Goal: Register for event/course

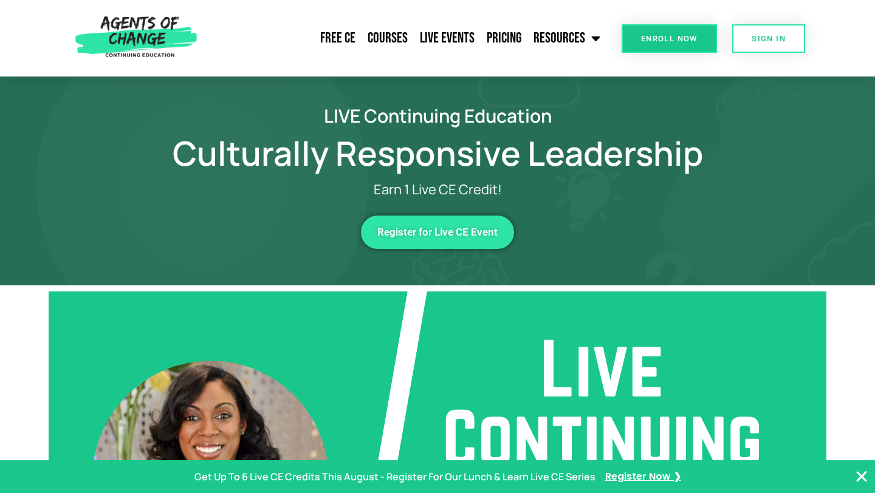
click at [471, 230] on span "Register for Live CE Event" at bounding box center [437, 232] width 120 height 10
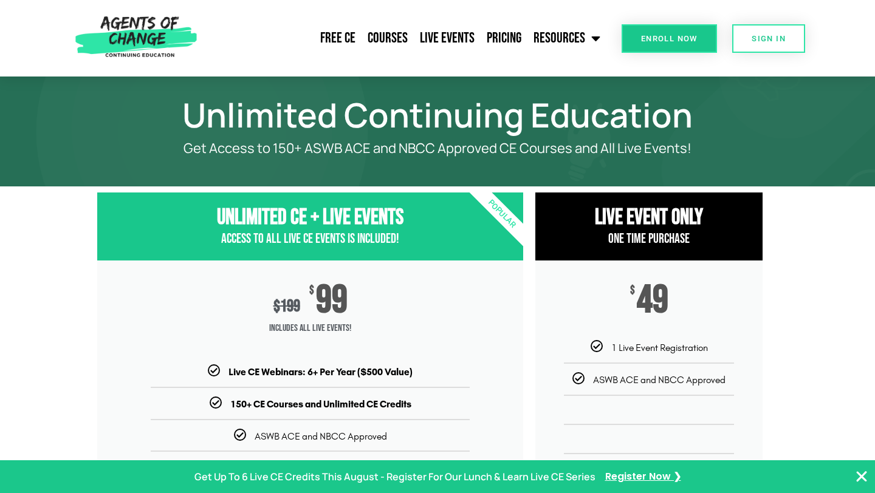
scroll to position [9, 0]
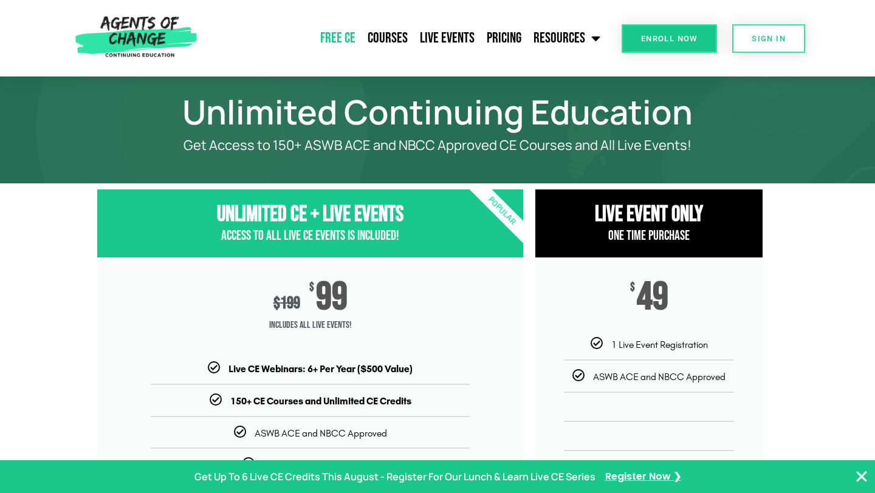
click at [345, 41] on link "Free CE" at bounding box center [337, 38] width 47 height 30
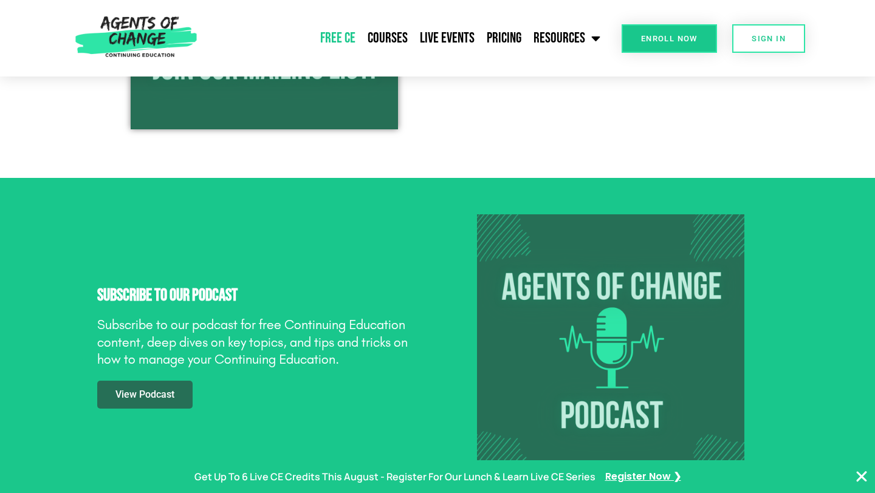
scroll to position [1701, 0]
